Goal: Navigation & Orientation: Go to known website

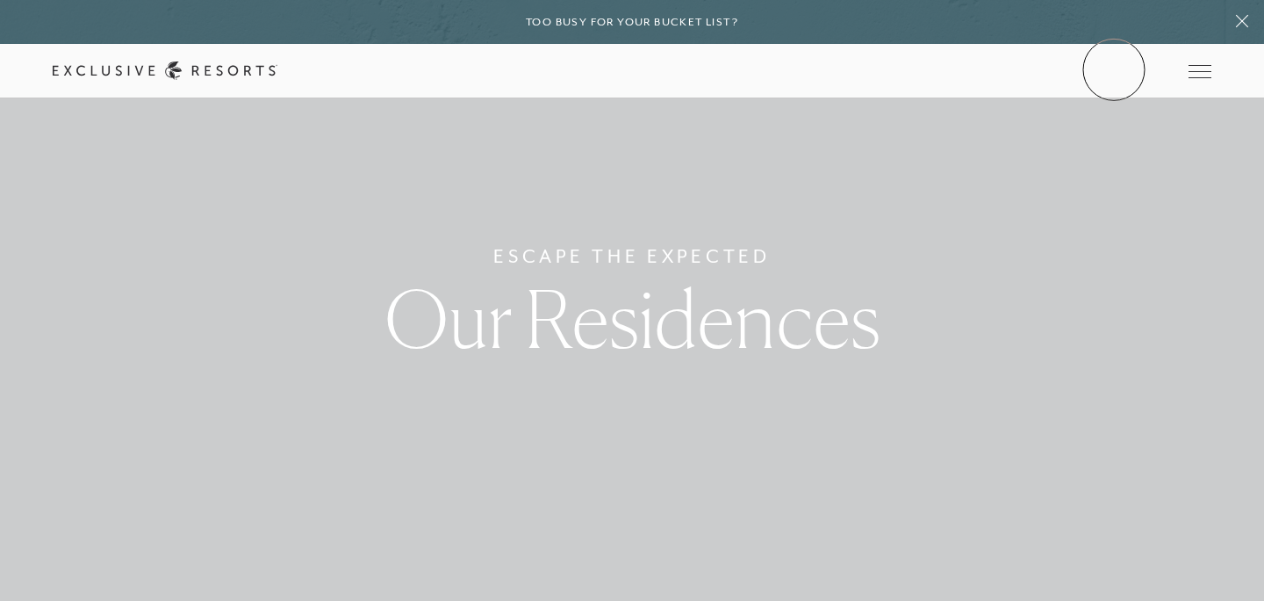
click at [0, 0] on link "Member Login" at bounding box center [0, 0] width 0 height 0
click at [1109, 61] on div "Schedule a Meeting Get Started Visit home page Member Login Schedule a Meeting …" at bounding box center [632, 70] width 1158 height 18
click at [0, 0] on link "Member Login" at bounding box center [0, 0] width 0 height 0
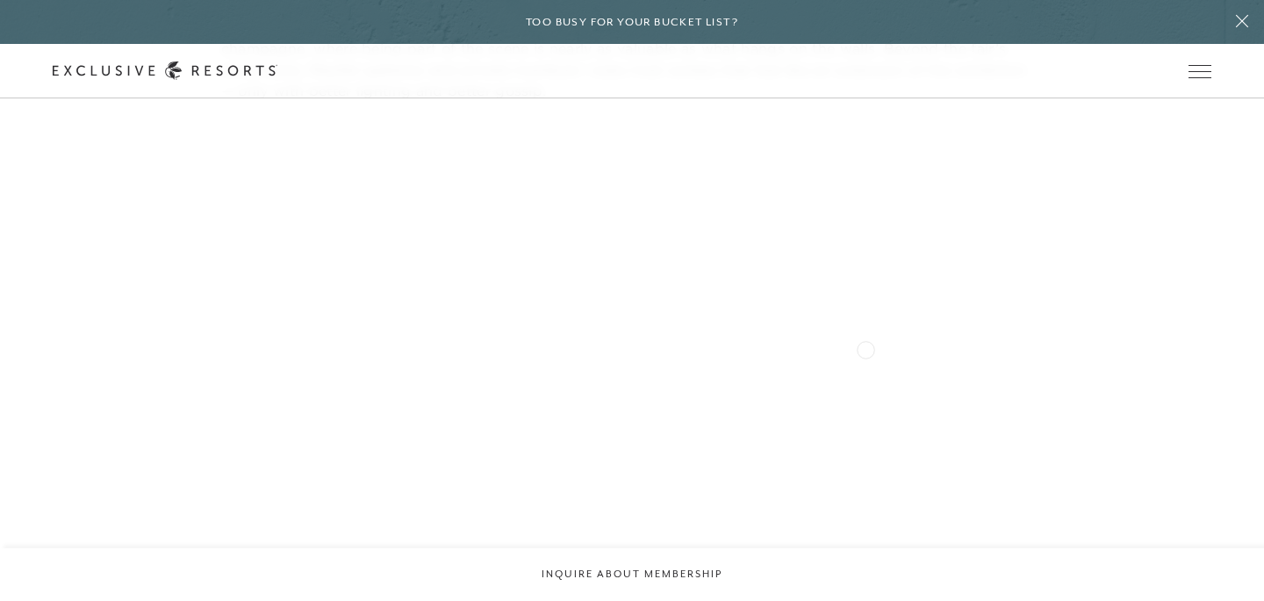
scroll to position [13586, 0]
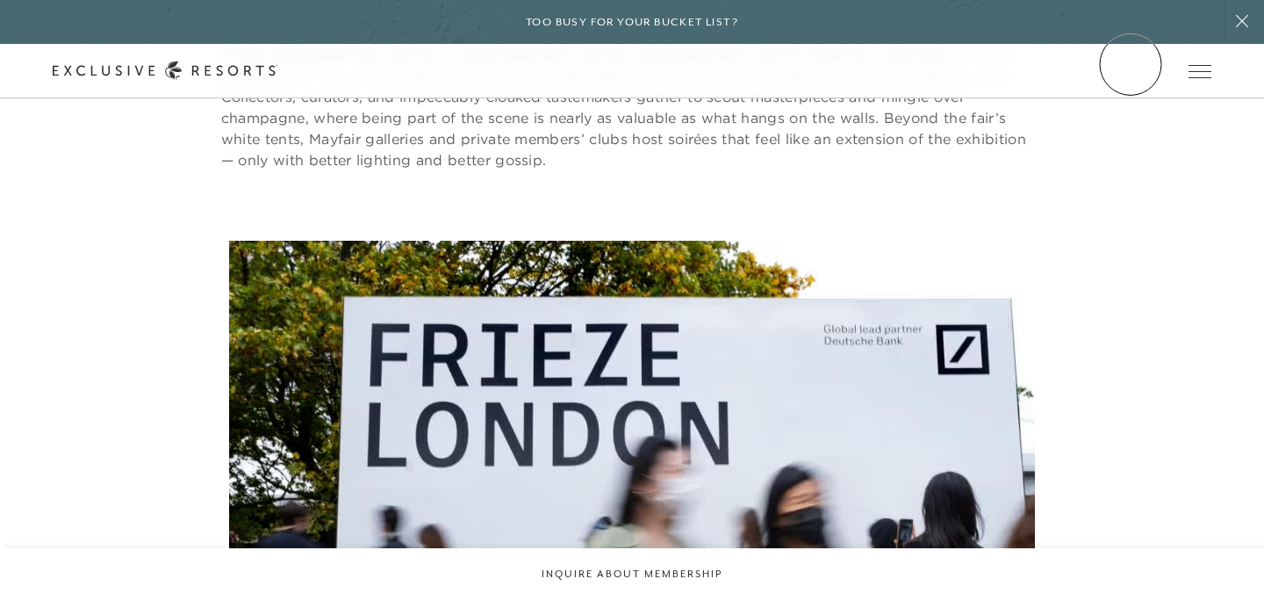
click at [0, 0] on link "Member Login" at bounding box center [0, 0] width 0 height 0
